Goal: Navigation & Orientation: Find specific page/section

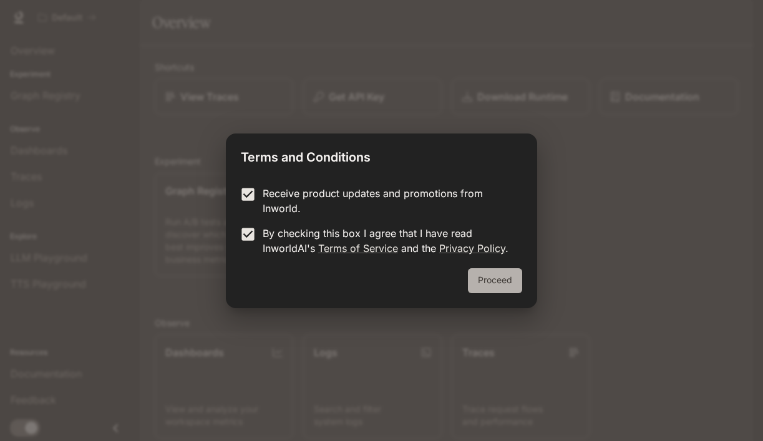
click at [517, 290] on button "Proceed" at bounding box center [495, 280] width 54 height 25
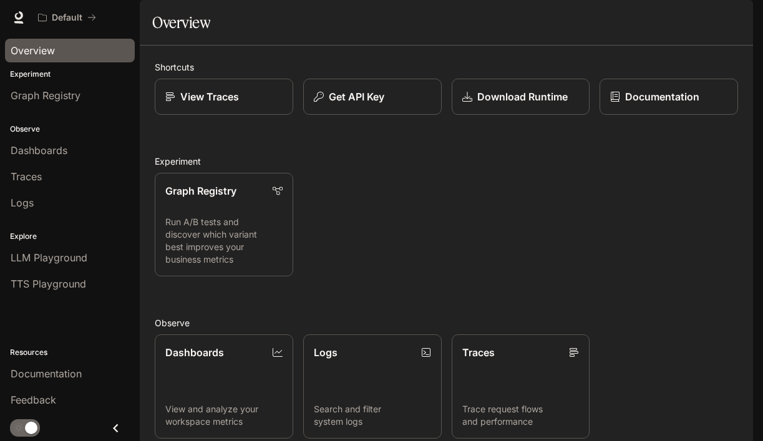
click at [45, 57] on span "Overview" at bounding box center [33, 50] width 44 height 15
click at [40, 100] on span "Graph Registry" at bounding box center [46, 95] width 70 height 15
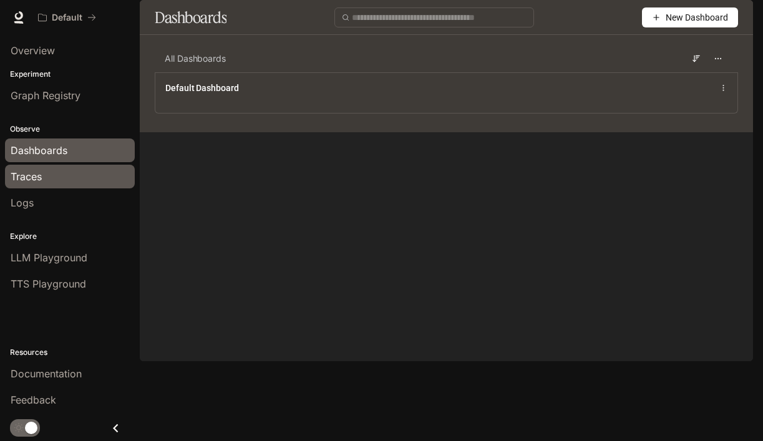
click at [9, 188] on link "Traces" at bounding box center [70, 177] width 130 height 24
